Goal: Information Seeking & Learning: Find contact information

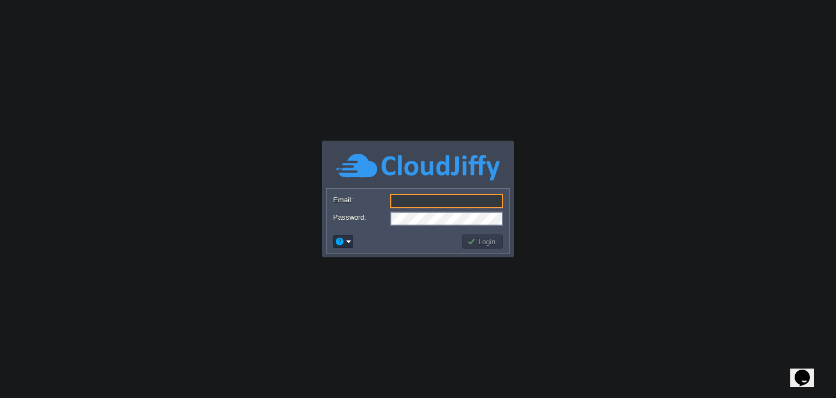
type input "[EMAIL_ADDRESS][DOMAIN_NAME]"
click at [201, 144] on body "Application Platform v.8.10.2 Email: [EMAIL_ADDRESS][DOMAIN_NAME] Password: Log…" at bounding box center [418, 199] width 836 height 398
click at [488, 242] on button "Login" at bounding box center [483, 241] width 32 height 10
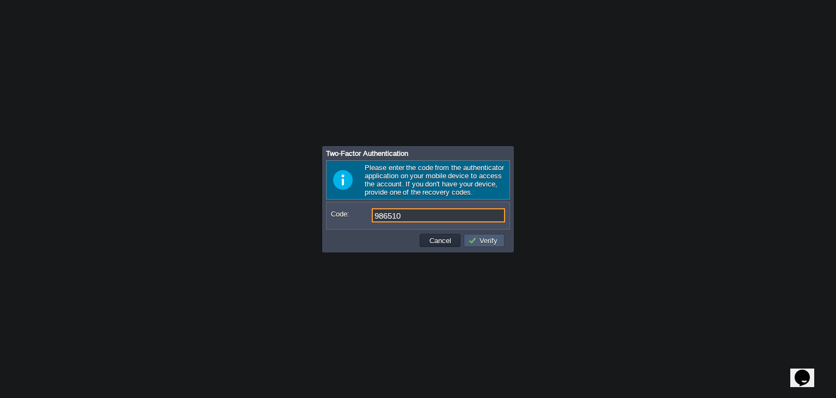
type input "986510"
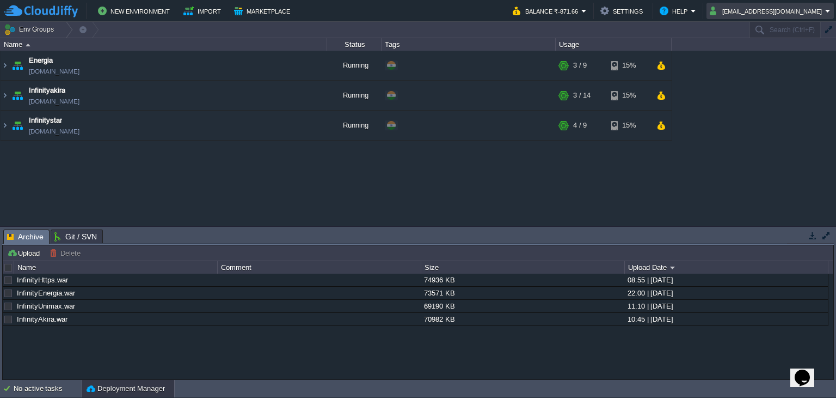
click at [772, 10] on button "[EMAIL_ADDRESS][DOMAIN_NAME]" at bounding box center [767, 10] width 115 height 13
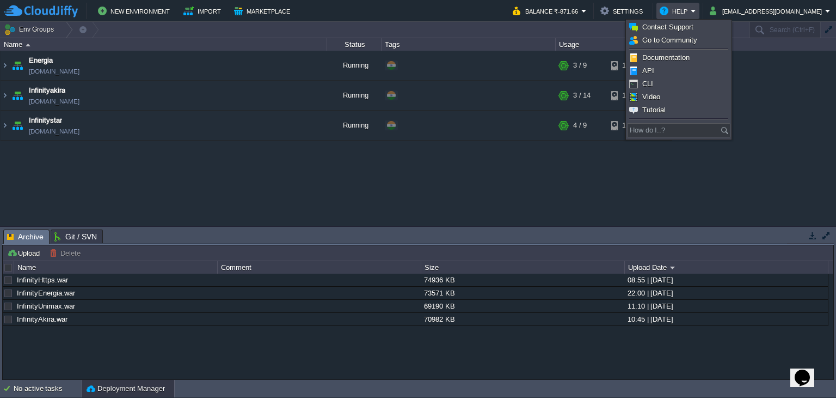
click at [696, 14] on em "Help" at bounding box center [678, 10] width 36 height 13
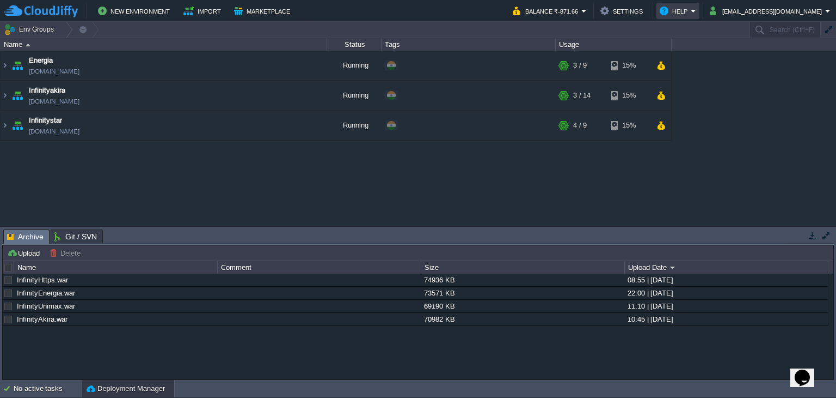
click at [696, 14] on em "Help" at bounding box center [678, 10] width 36 height 13
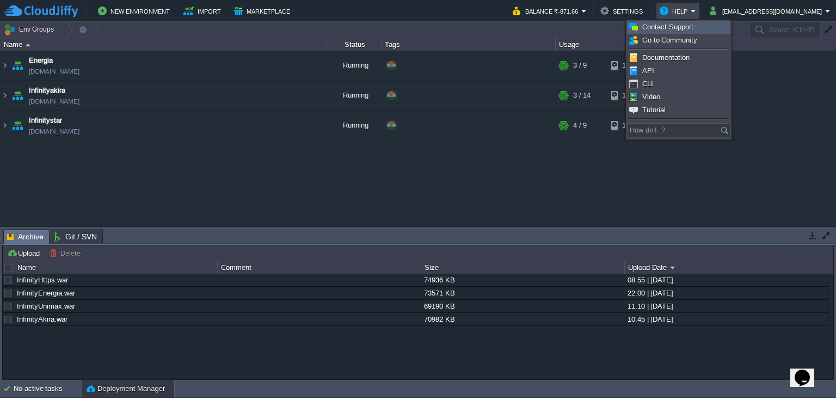
click at [675, 28] on span "Contact Support" at bounding box center [668, 27] width 51 height 8
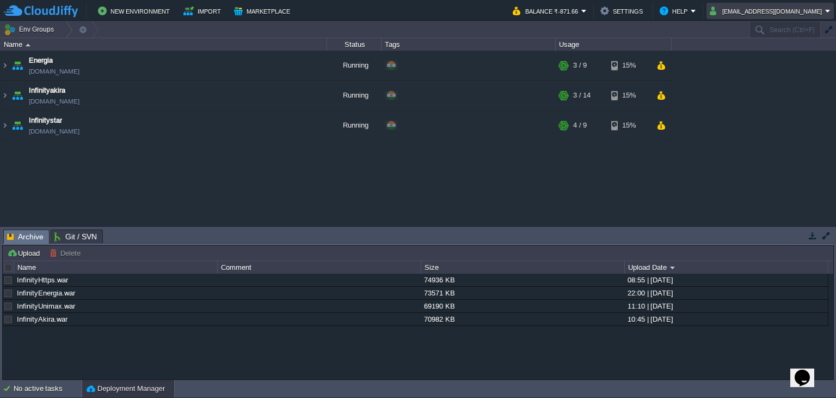
click at [826, 10] on em "[EMAIL_ADDRESS][DOMAIN_NAME]" at bounding box center [770, 10] width 121 height 13
click at [3, 120] on img at bounding box center [5, 125] width 9 height 29
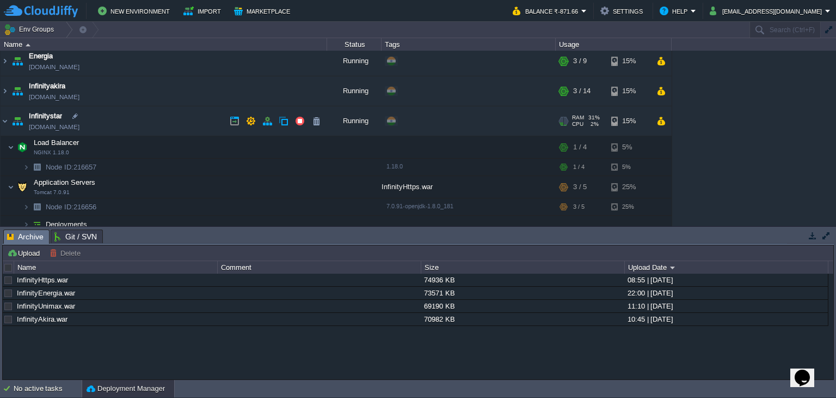
scroll to position [10, 0]
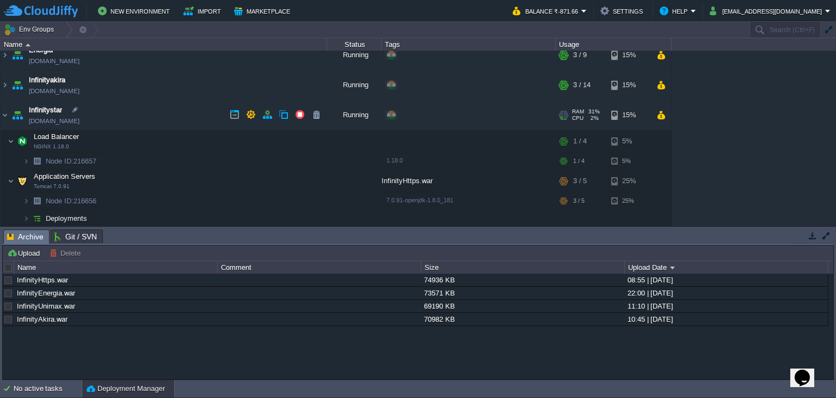
drag, startPoint x: 102, startPoint y: 122, endPoint x: 94, endPoint y: 122, distance: 8.2
click at [94, 122] on td "Infinitystar [DOMAIN_NAME]" at bounding box center [164, 115] width 327 height 30
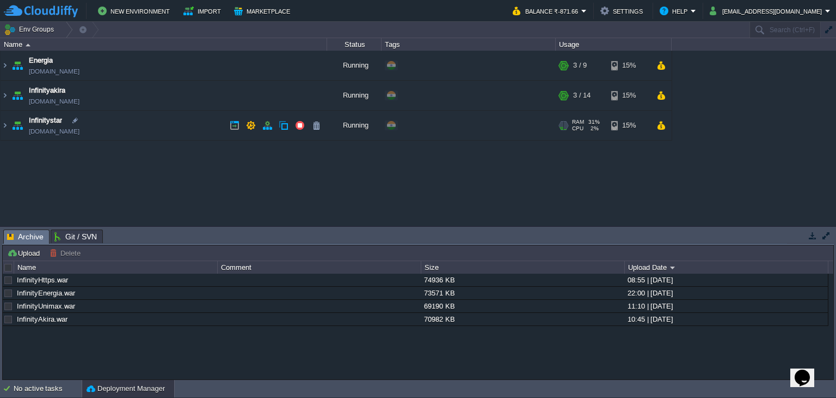
scroll to position [0, 0]
copy td "[DOMAIN_NAME]"
click at [4, 124] on img at bounding box center [5, 125] width 9 height 29
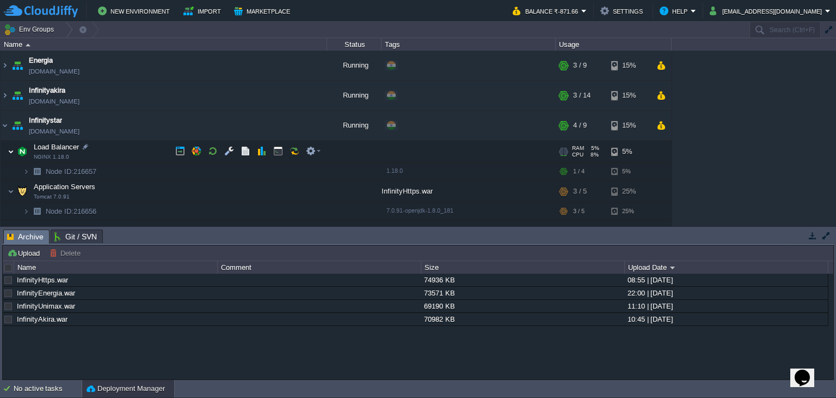
click at [11, 151] on img at bounding box center [11, 151] width 7 height 22
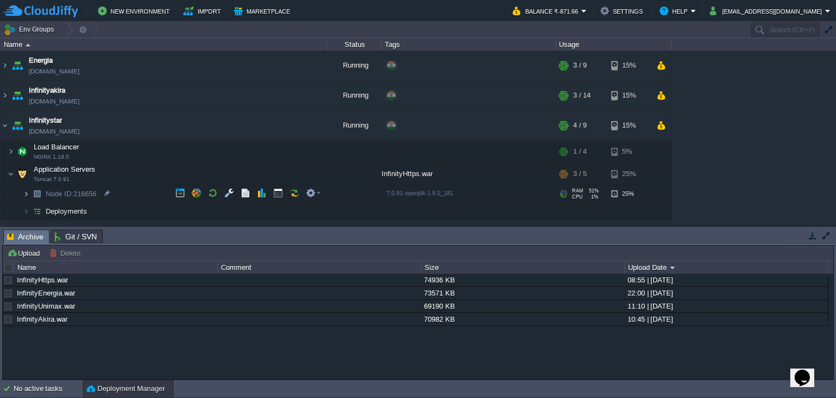
click at [26, 192] on img at bounding box center [26, 193] width 7 height 17
click at [105, 190] on div at bounding box center [107, 193] width 10 height 10
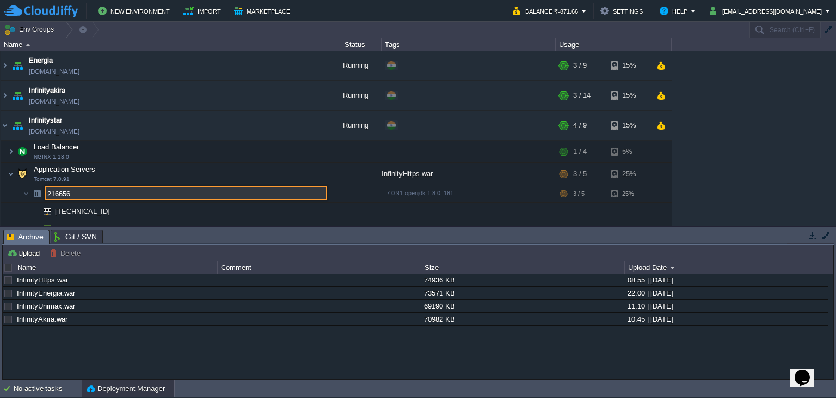
click at [102, 191] on input "216656" at bounding box center [186, 193] width 283 height 14
drag, startPoint x: 102, startPoint y: 191, endPoint x: 11, endPoint y: 192, distance: 91.5
click at [11, 192] on div "Energia [DOMAIN_NAME] Running + Add to Env Group RAM 24% CPU 1% 3 / 9 15% Infin…" at bounding box center [418, 138] width 836 height 175
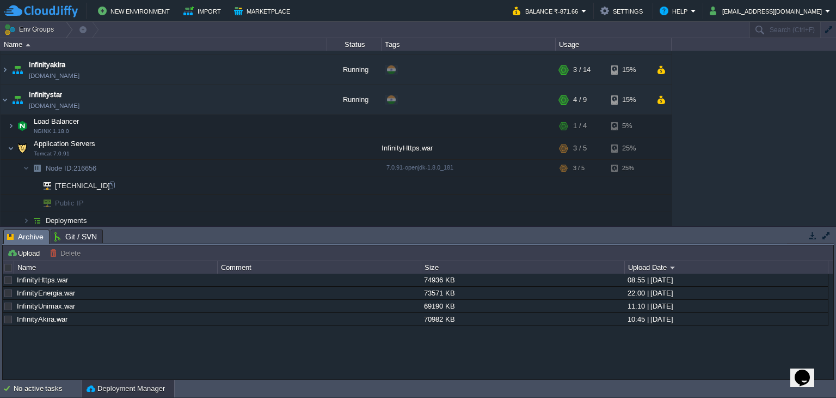
scroll to position [28, 0]
click at [23, 214] on img at bounding box center [26, 218] width 7 height 17
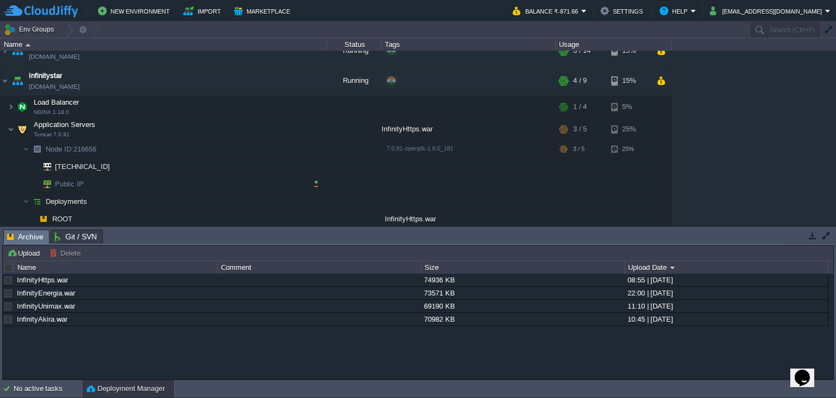
scroll to position [45, 0]
click at [13, 107] on img at bounding box center [11, 107] width 7 height 22
